Goal: Task Accomplishment & Management: Manage account settings

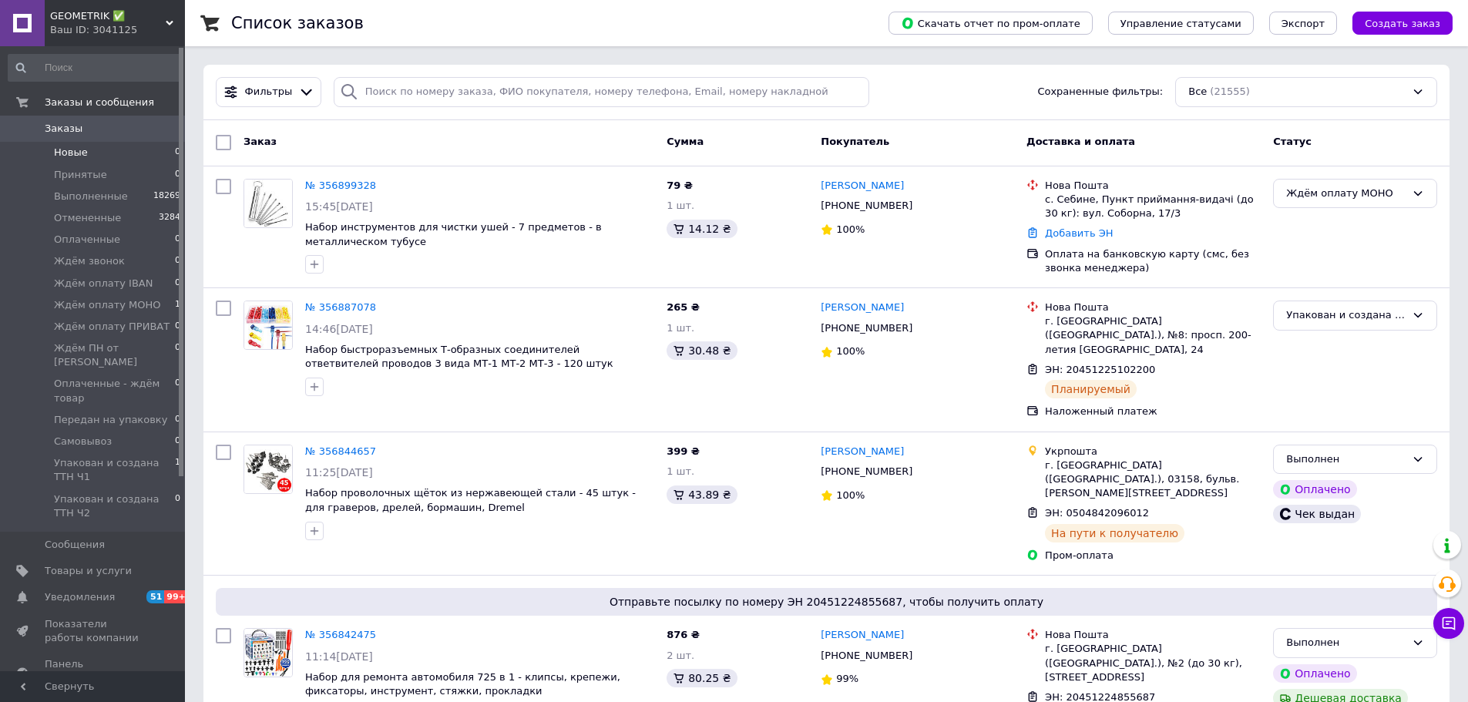
click at [76, 150] on span "Новые" at bounding box center [71, 153] width 34 height 14
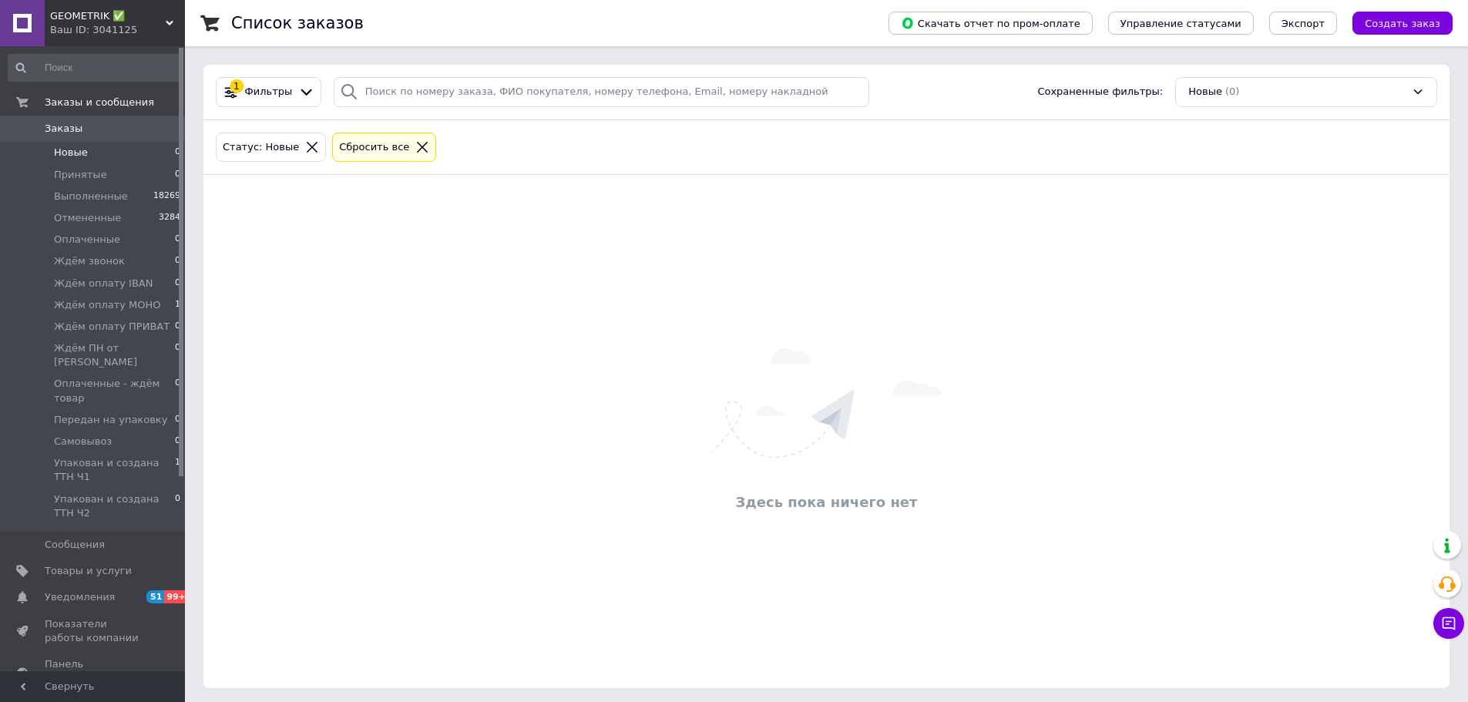
click at [305, 152] on icon at bounding box center [312, 147] width 14 height 14
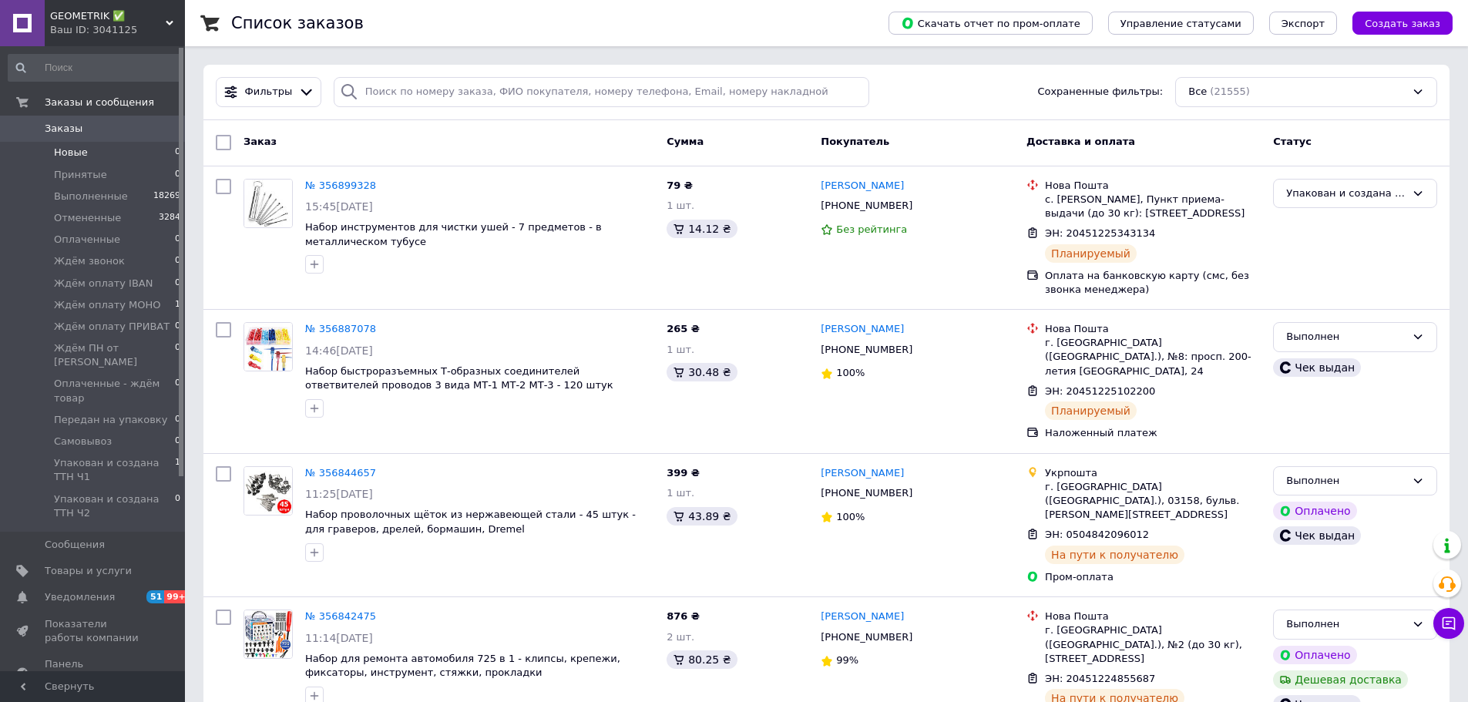
scroll to position [77, 0]
